Goal: Information Seeking & Learning: Learn about a topic

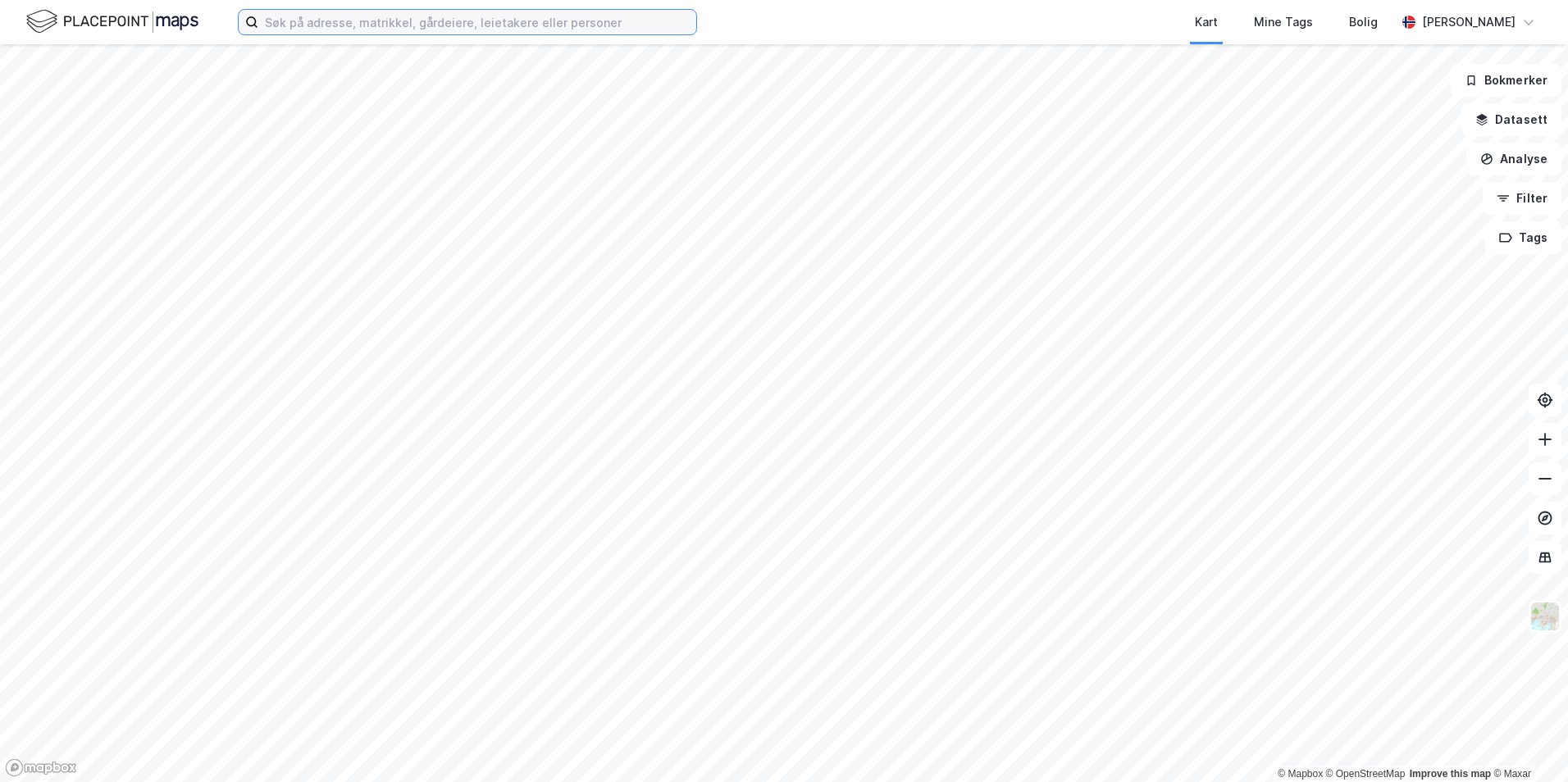
click at [307, 16] on input at bounding box center [477, 22] width 438 height 25
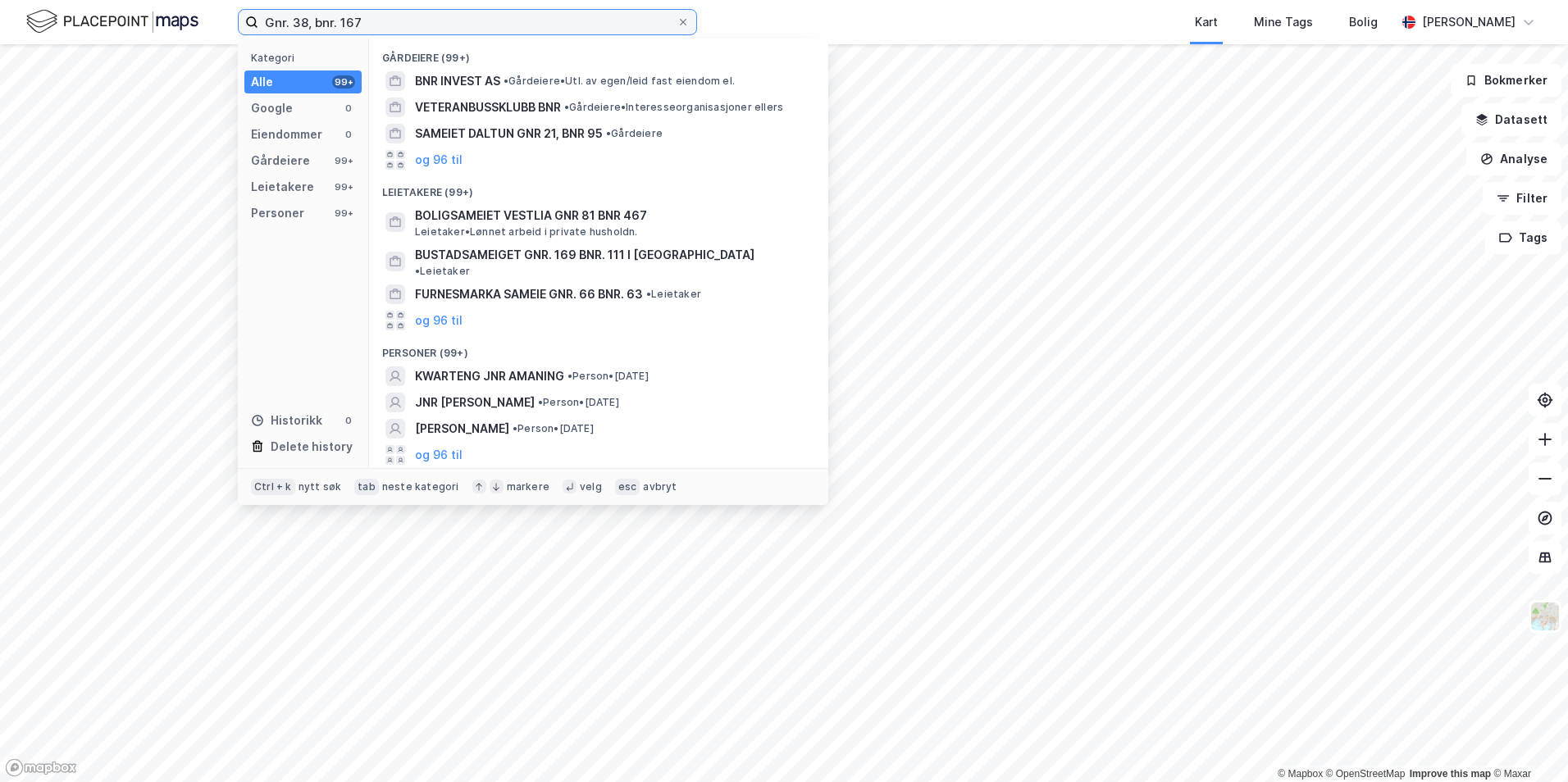
click at [364, 17] on input "Gnr. 38, bnr. 167" at bounding box center [467, 22] width 418 height 25
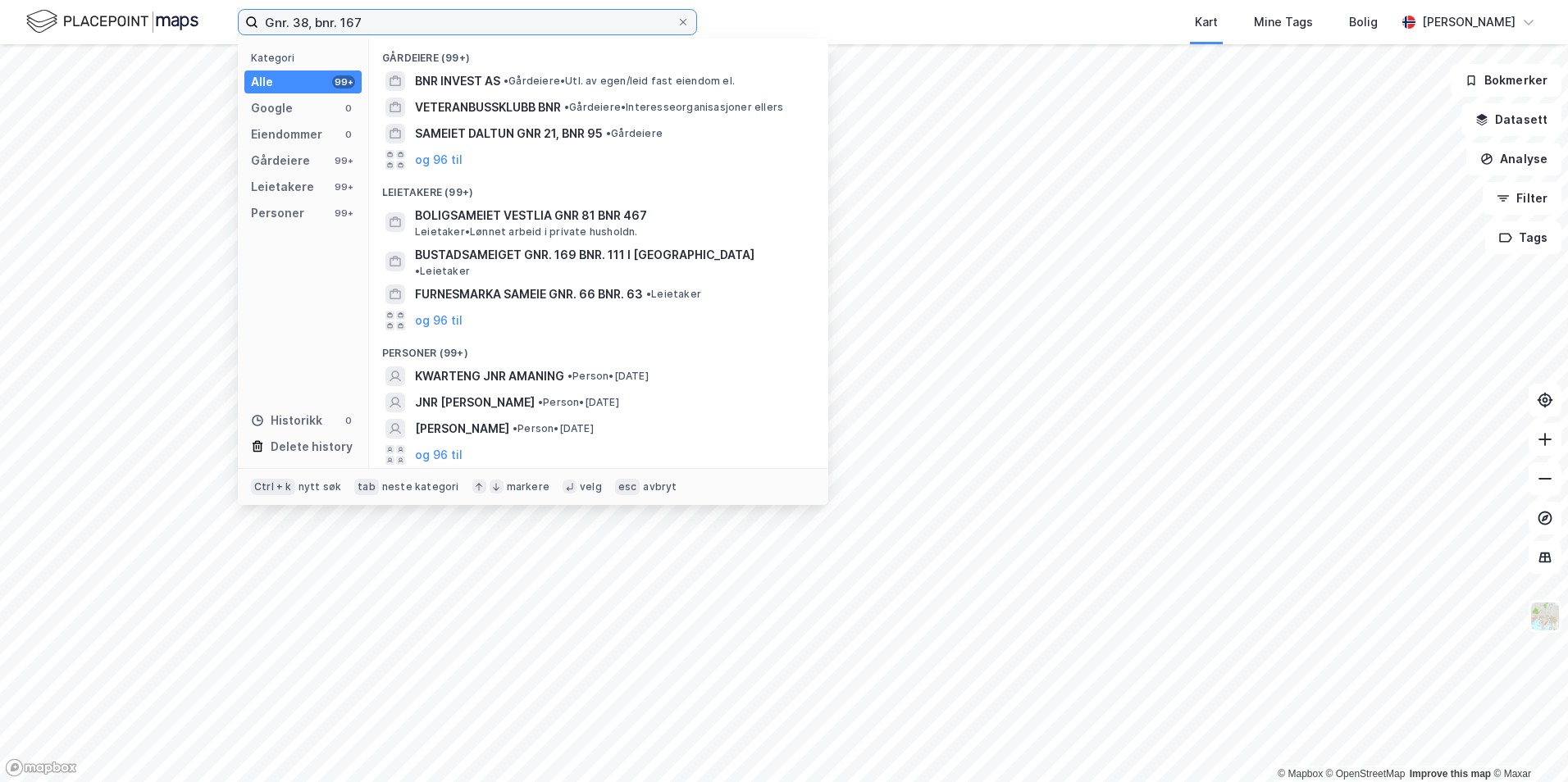
click at [364, 17] on input "Gnr. 38, bnr. 167" at bounding box center [467, 22] width 418 height 25
type input "S"
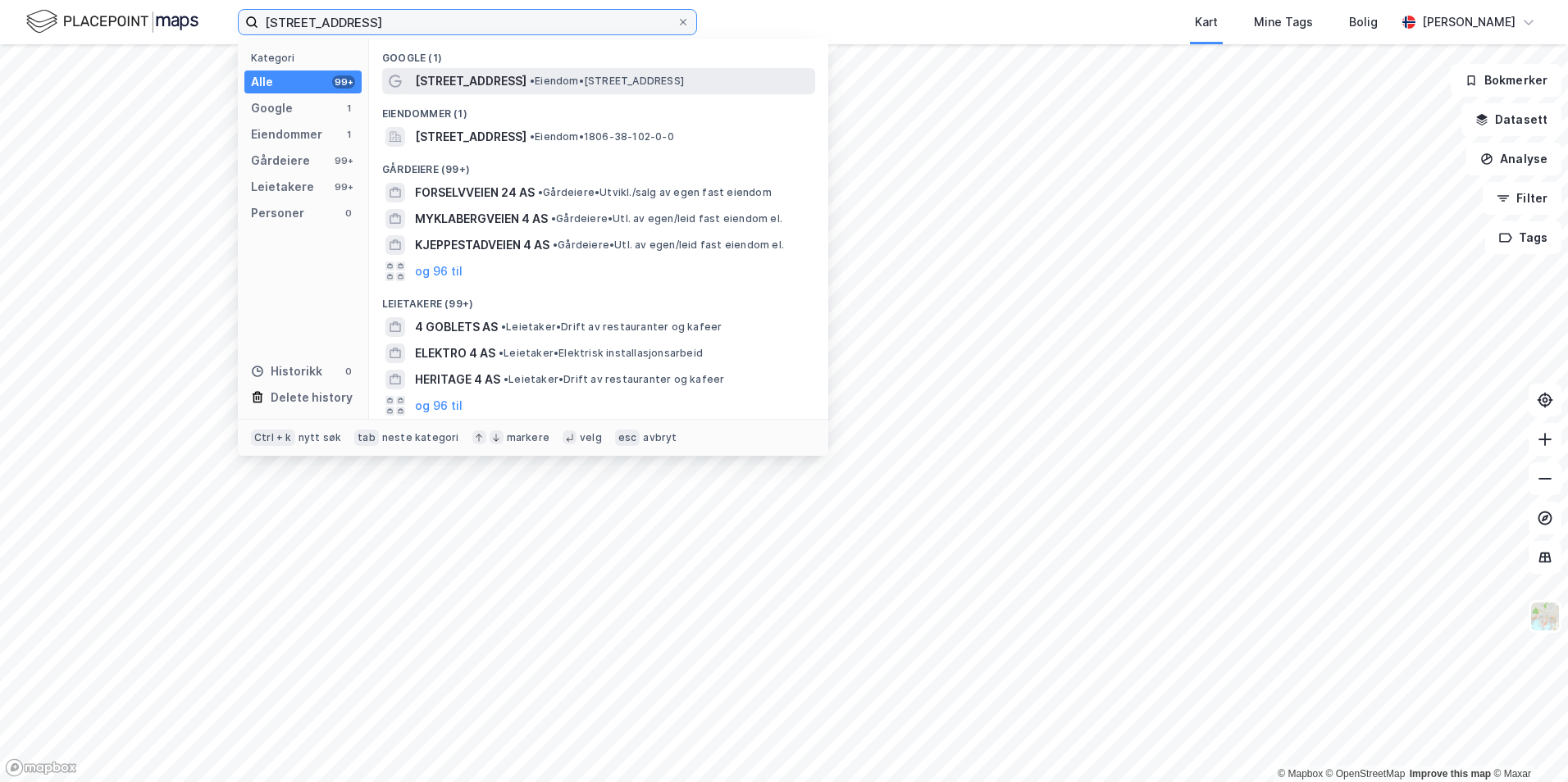
type input "[STREET_ADDRESS]"
click at [460, 74] on span "[STREET_ADDRESS]" at bounding box center [471, 81] width 112 height 19
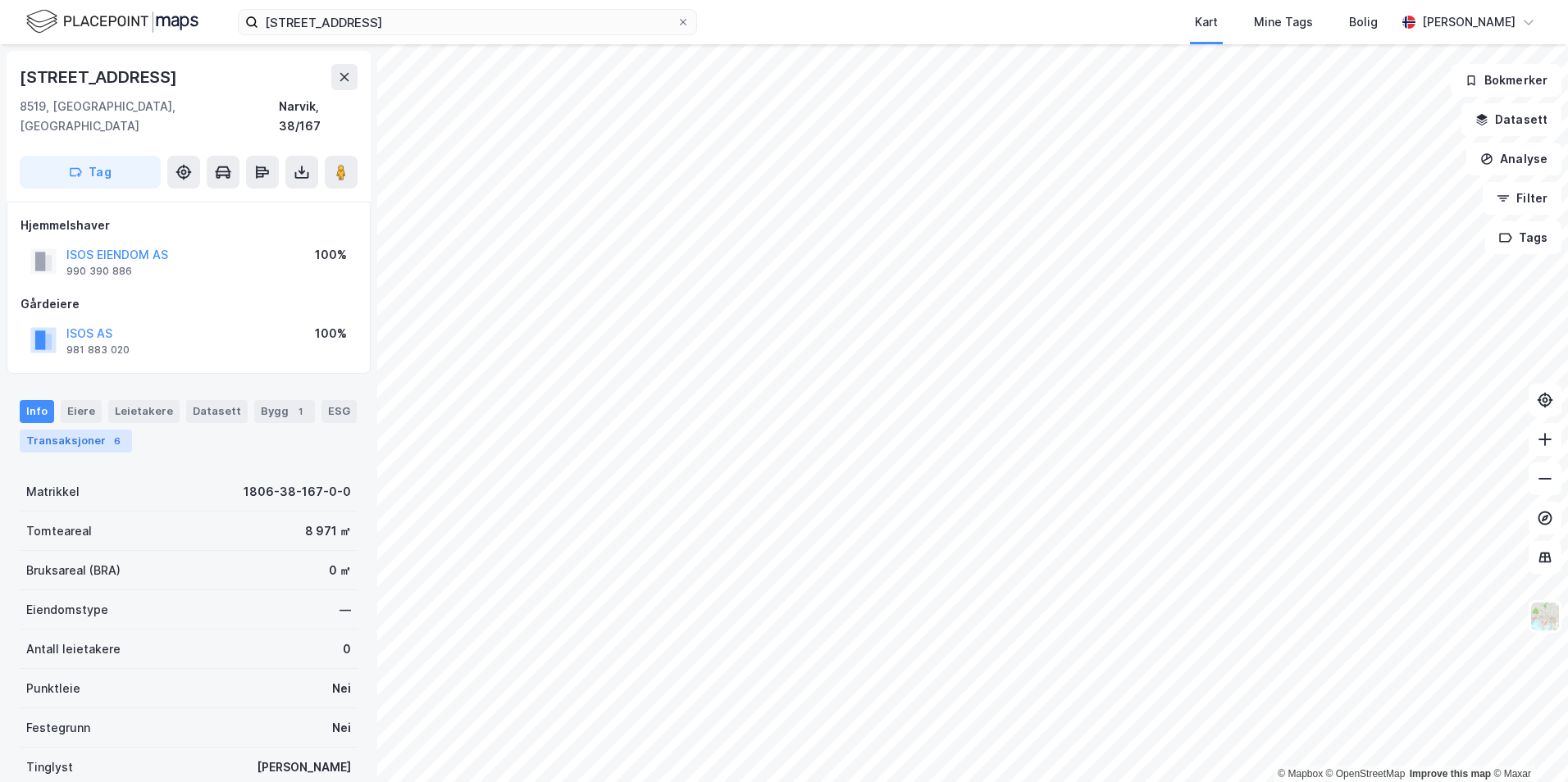
click at [40, 430] on div "Transaksjoner 6" at bounding box center [75, 441] width 113 height 23
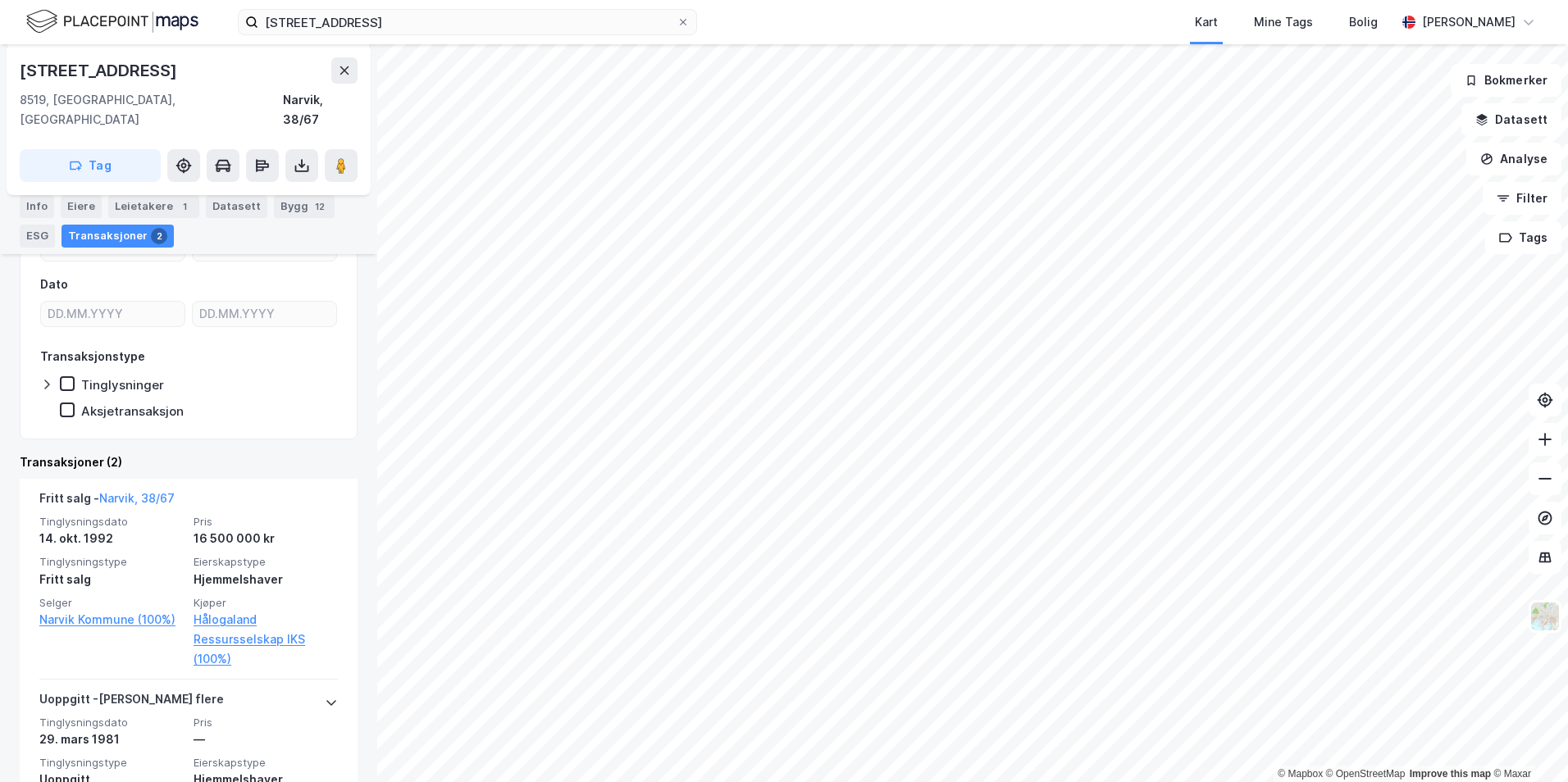
scroll to position [338, 0]
